Goal: Find contact information: Find contact information

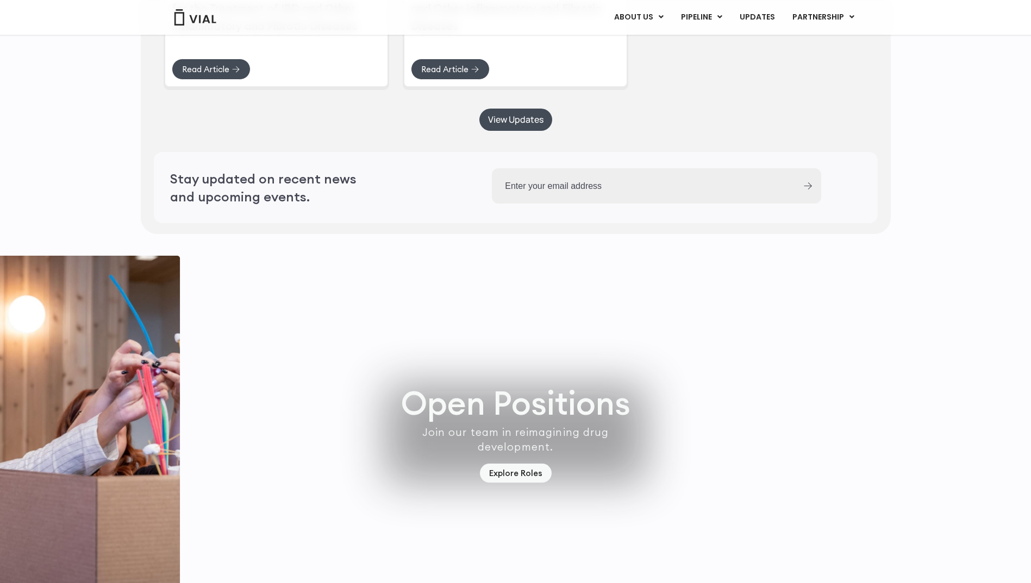
scroll to position [2934, 0]
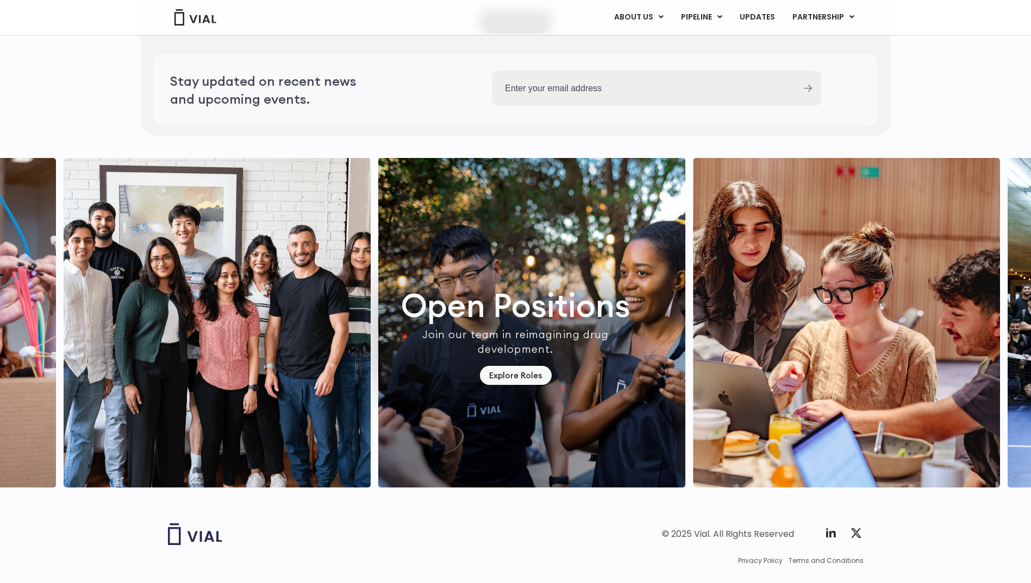
click at [282, 319] on img "7 / 7" at bounding box center [217, 323] width 307 height 330
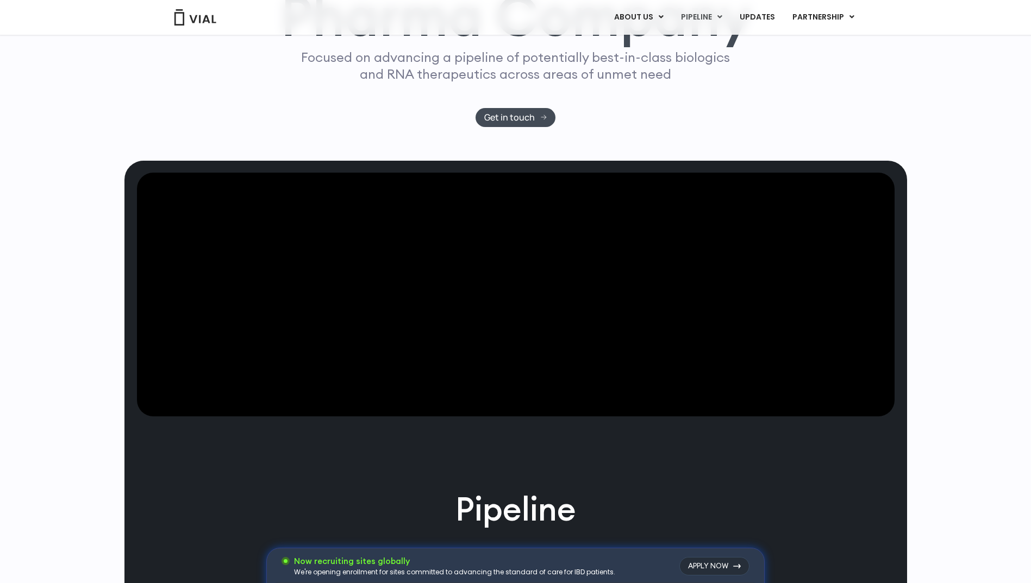
scroll to position [0, 0]
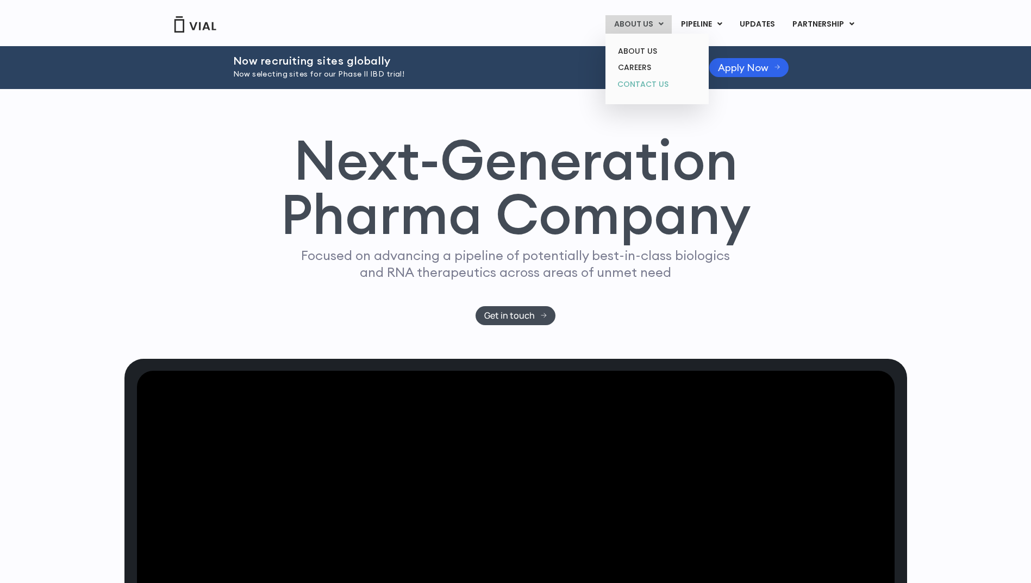
click at [642, 87] on link "CONTACT US" at bounding box center [656, 84] width 95 height 17
click at [639, 53] on link "ABOUT US" at bounding box center [656, 51] width 95 height 17
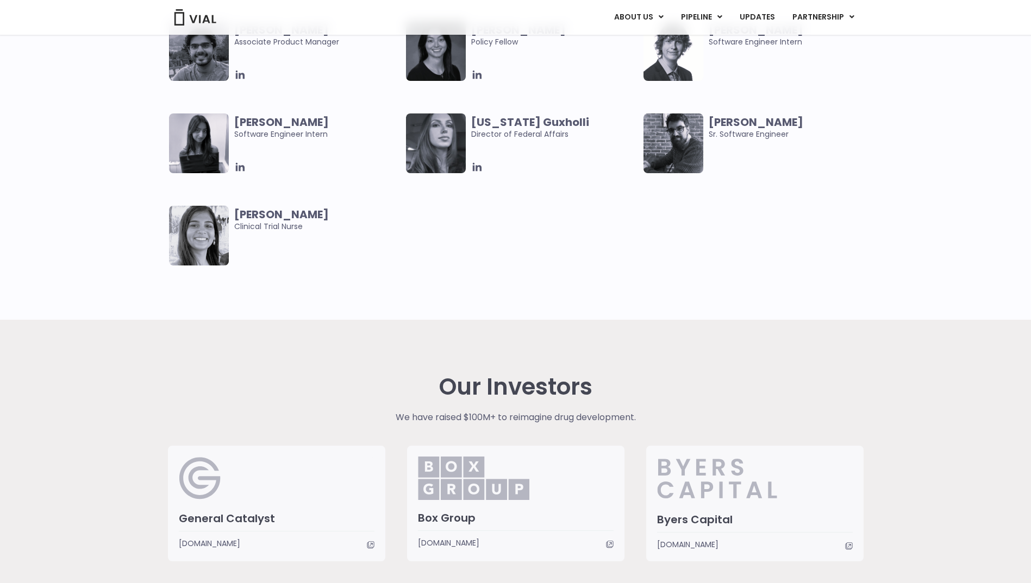
scroll to position [1644, 0]
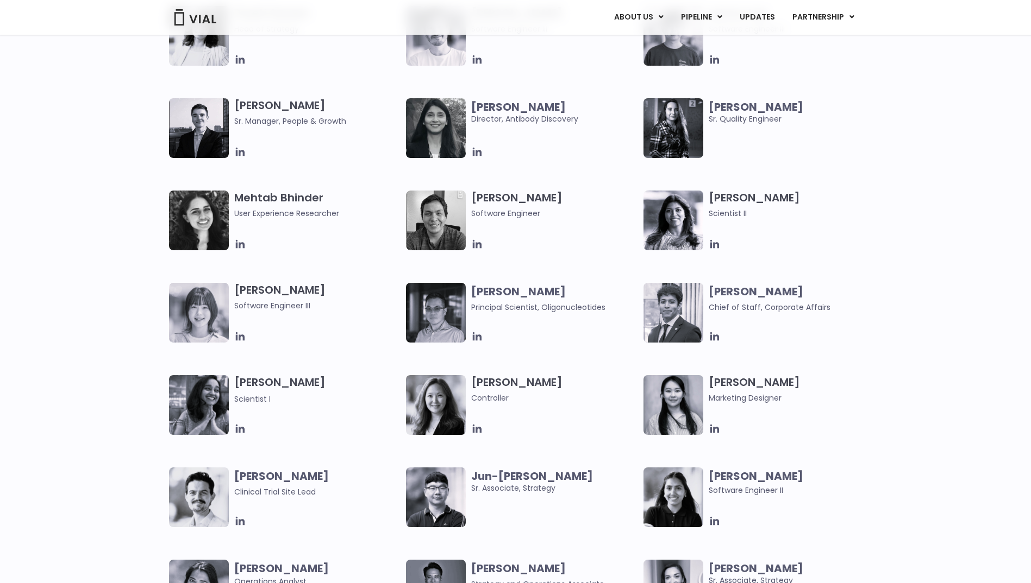
click at [761, 291] on b "Matthew Diaz" at bounding box center [755, 291] width 95 height 15
click at [682, 310] on img at bounding box center [673, 313] width 60 height 60
click at [713, 337] on icon at bounding box center [714, 337] width 12 height 12
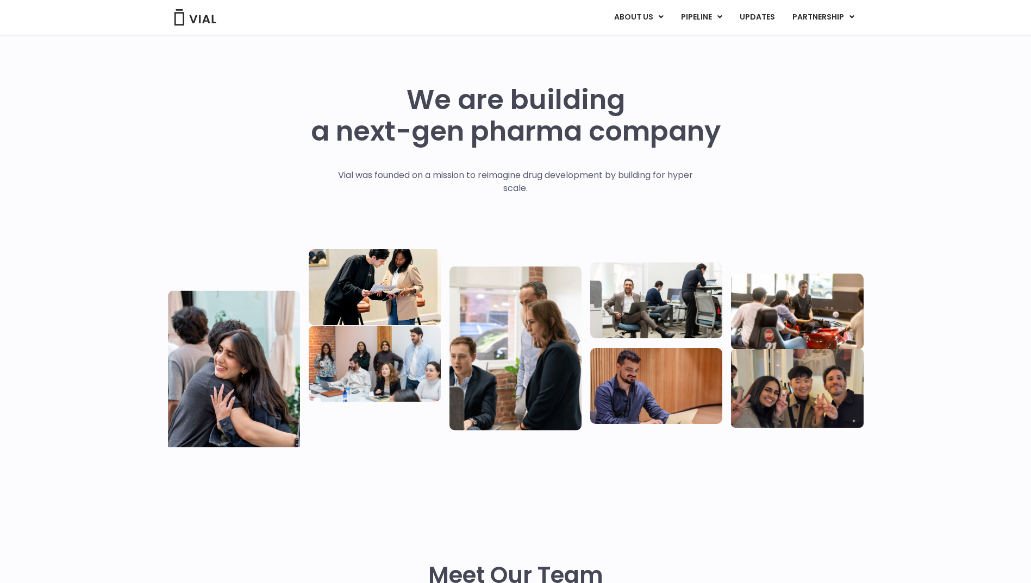
scroll to position [0, 0]
